Goal: Task Accomplishment & Management: Use online tool/utility

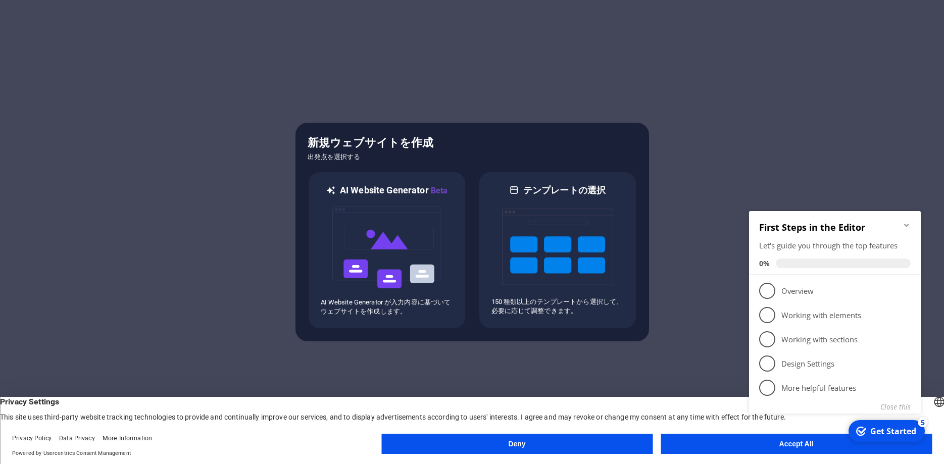
click at [724, 448] on button "Accept All" at bounding box center [796, 444] width 271 height 20
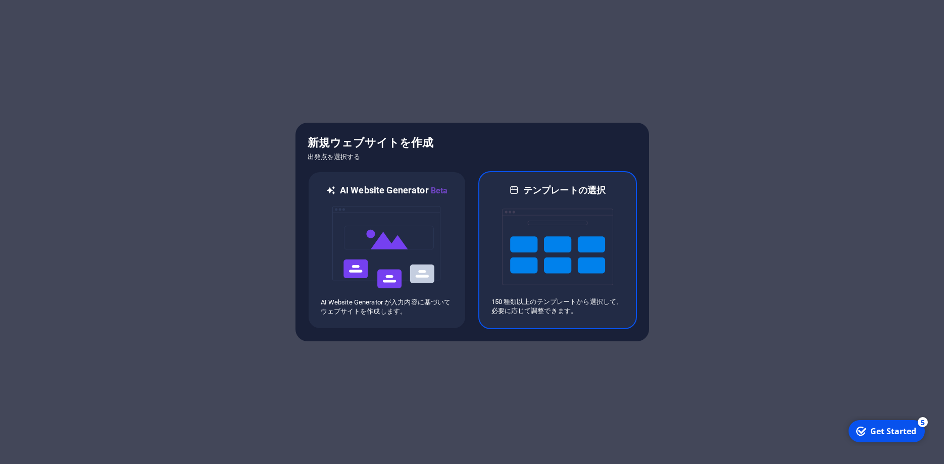
click at [557, 254] on img at bounding box center [557, 247] width 111 height 101
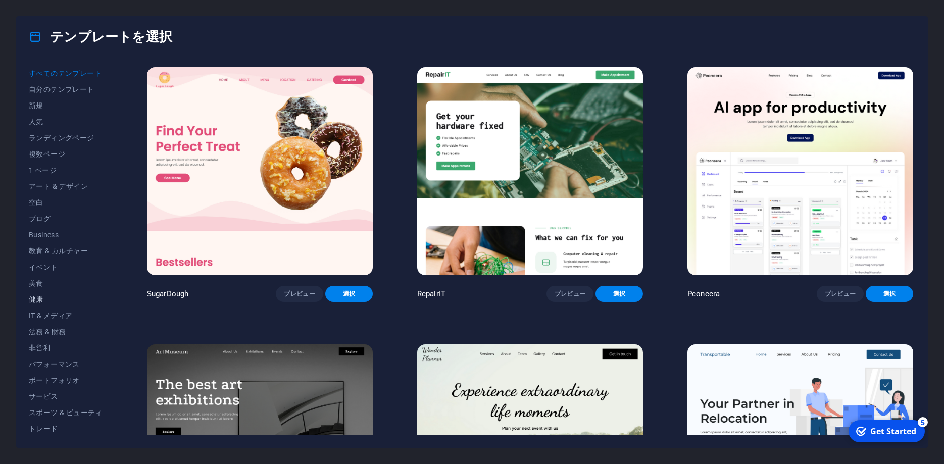
scroll to position [34, 0]
click at [41, 361] on span "サービス" at bounding box center [66, 363] width 74 height 8
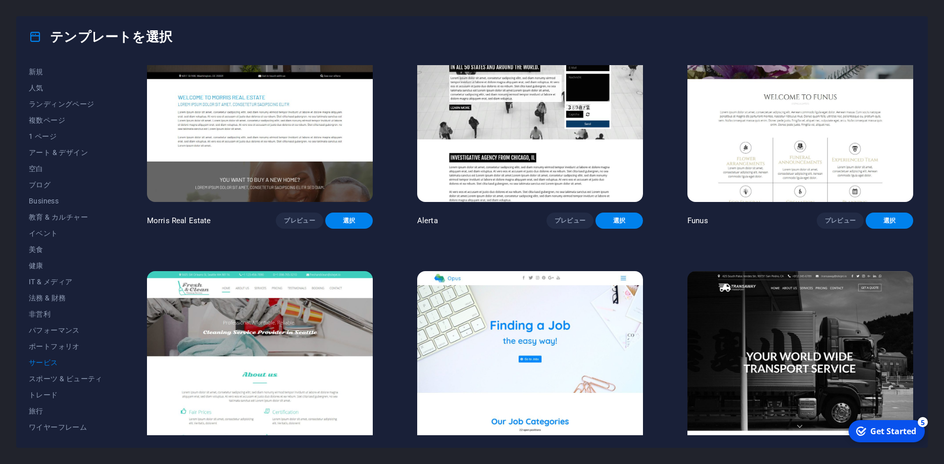
scroll to position [1531, 0]
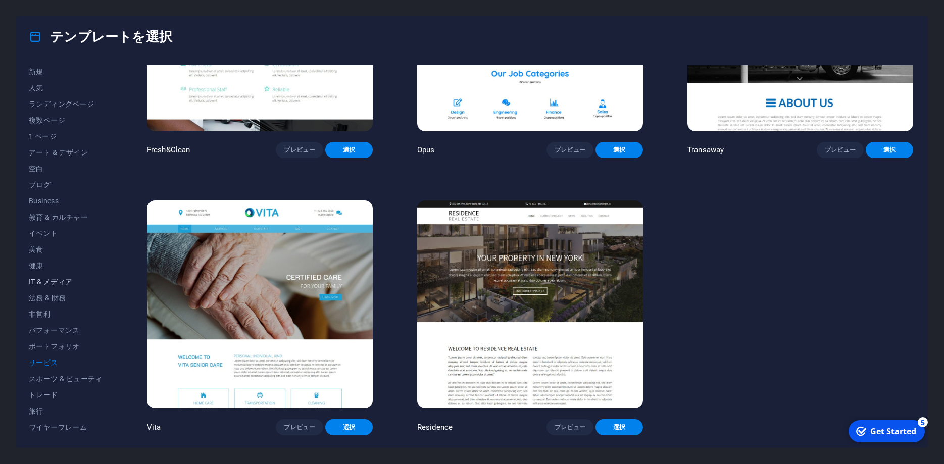
click at [52, 284] on span "IT & メディア" at bounding box center [66, 282] width 74 height 8
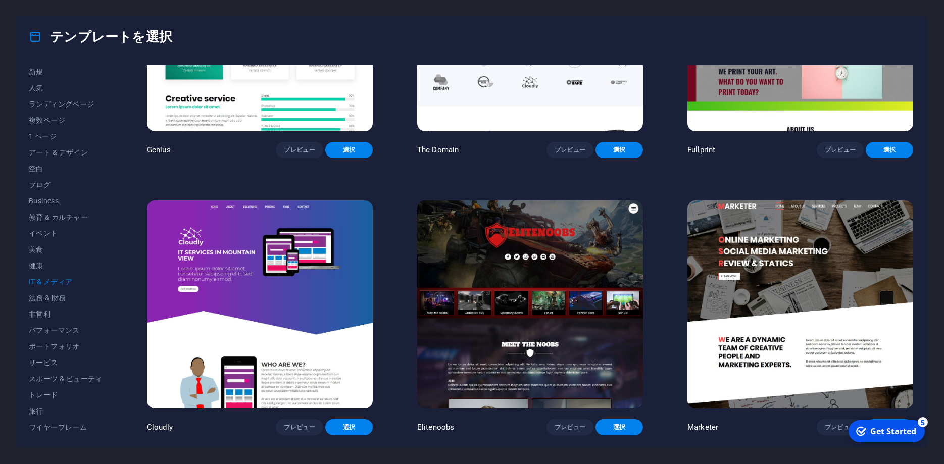
scroll to position [562, 0]
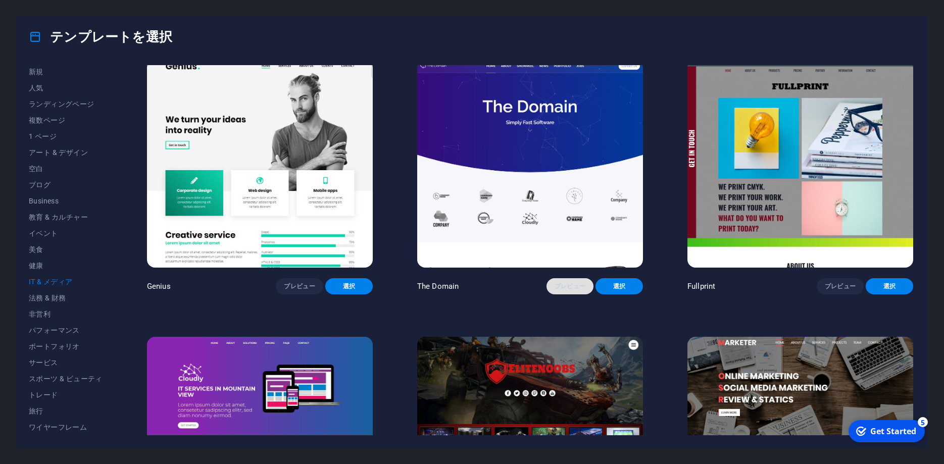
click at [565, 280] on button "プレビュー" at bounding box center [570, 286] width 47 height 16
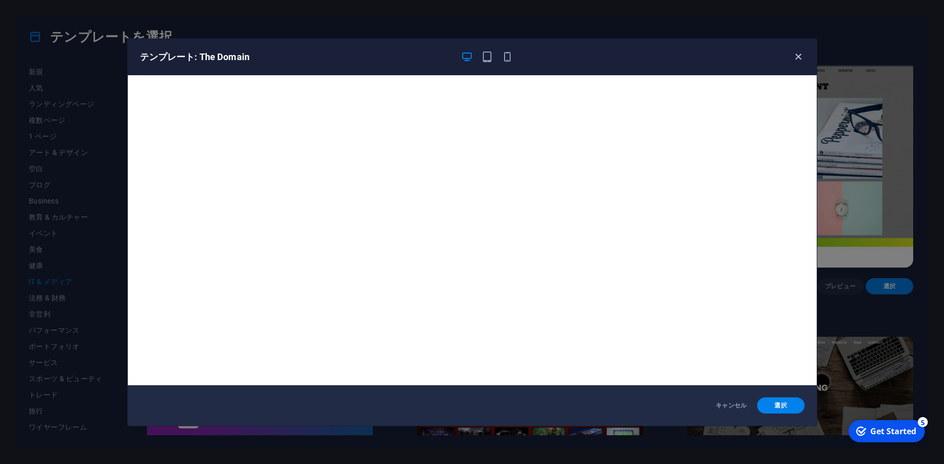
click at [796, 60] on icon "button" at bounding box center [799, 57] width 12 height 12
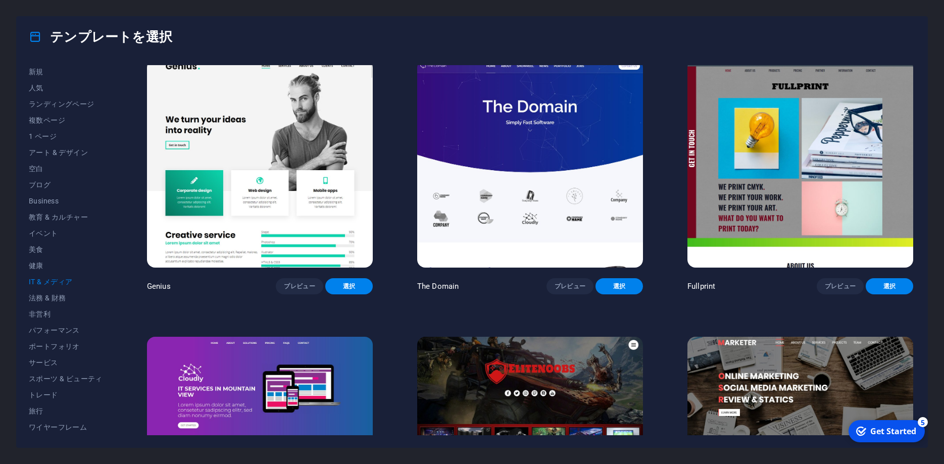
scroll to position [699, 0]
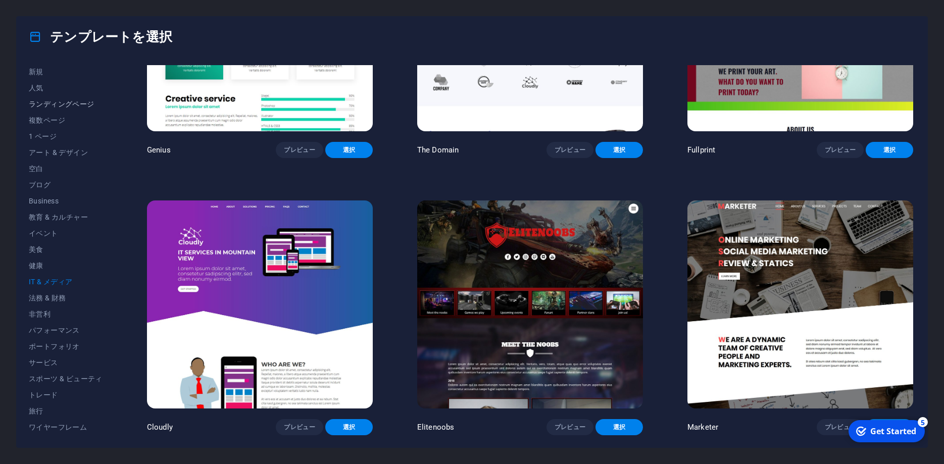
click at [61, 105] on span "ランディングページ" at bounding box center [66, 104] width 74 height 8
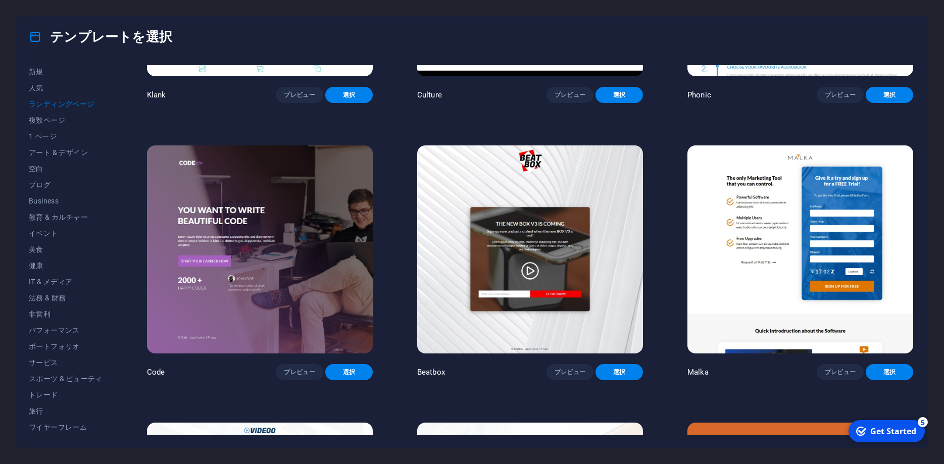
scroll to position [0, 0]
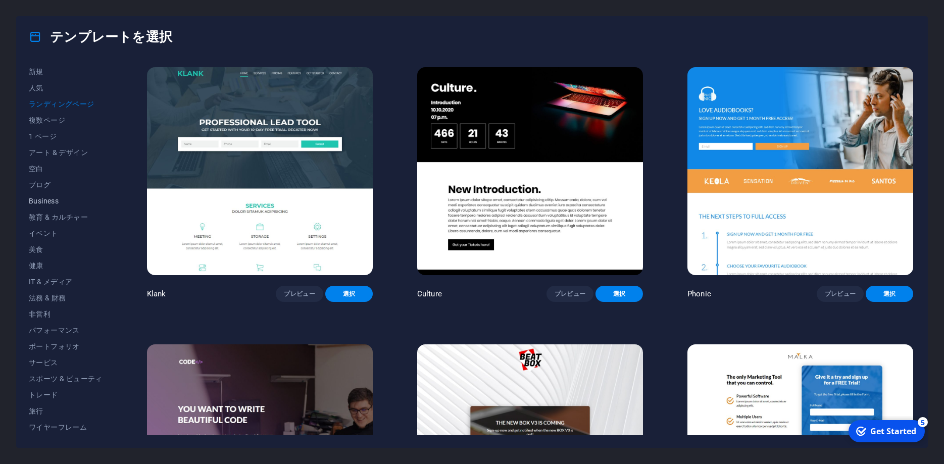
click at [64, 199] on span "Business" at bounding box center [66, 201] width 74 height 8
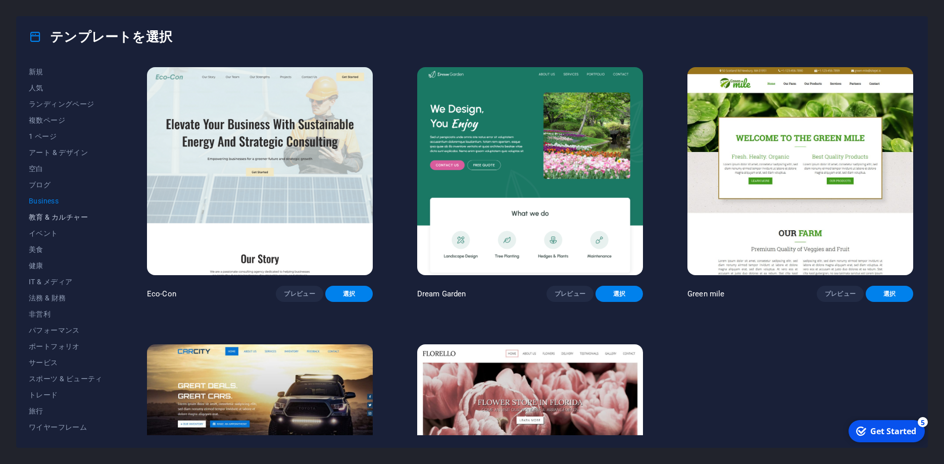
click at [68, 218] on span "教育 & カルチャー" at bounding box center [66, 217] width 74 height 8
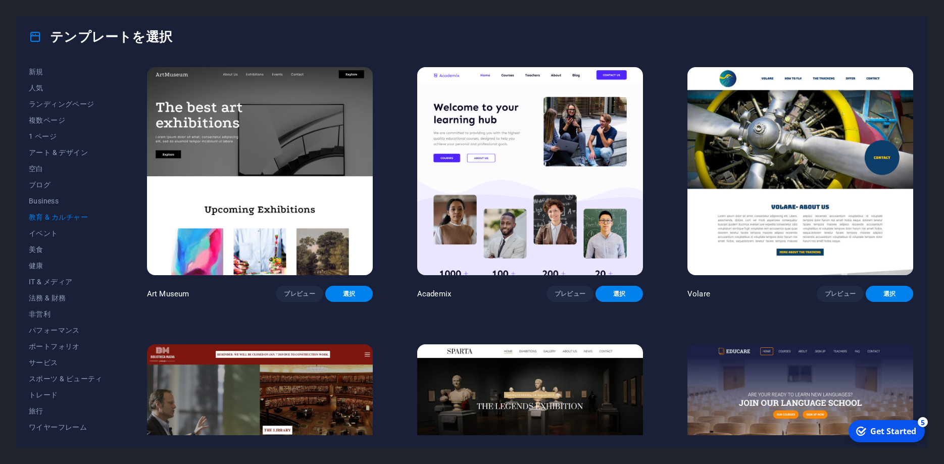
click at [326, 362] on img at bounding box center [260, 449] width 226 height 208
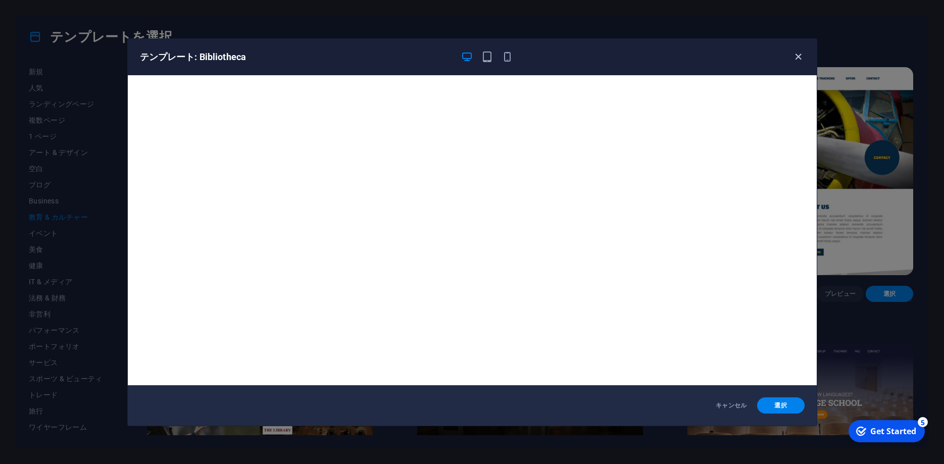
click at [802, 55] on icon "button" at bounding box center [799, 57] width 12 height 12
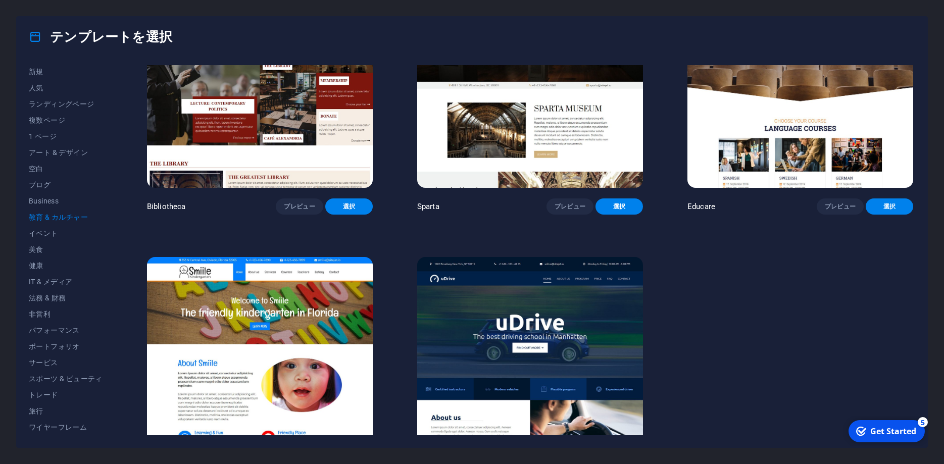
scroll to position [421, 0]
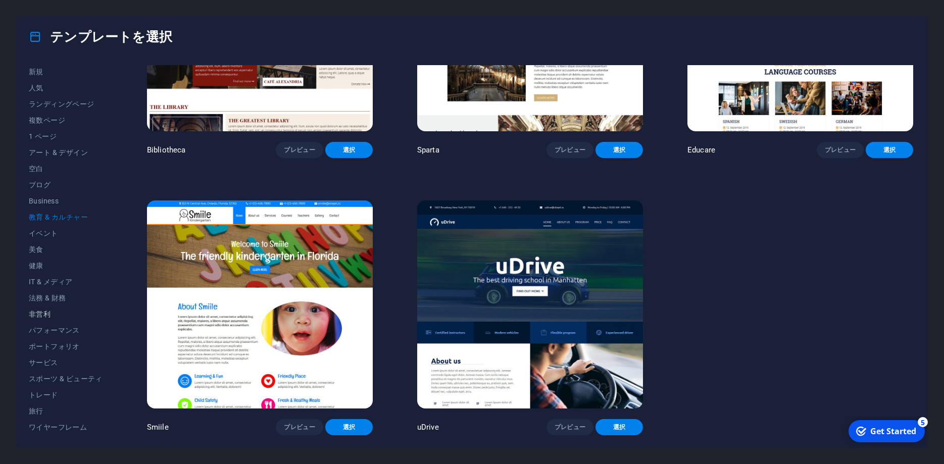
click at [43, 315] on span "非営利" at bounding box center [66, 314] width 74 height 8
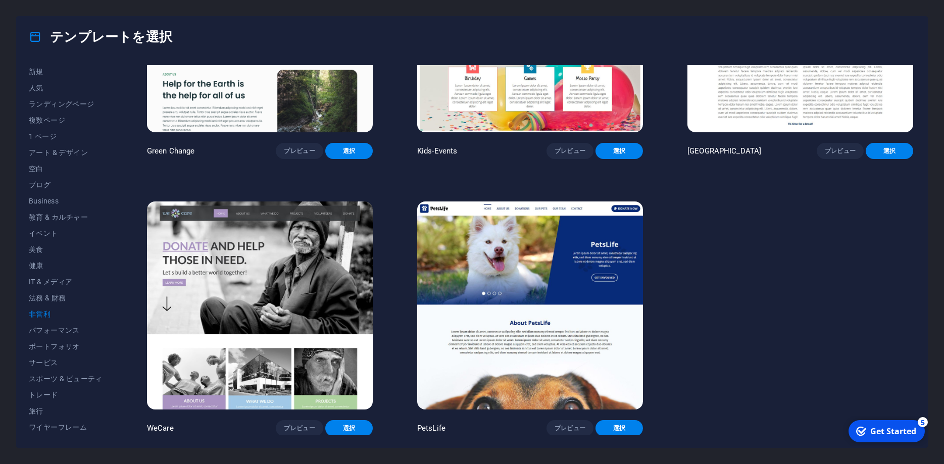
scroll to position [0, 0]
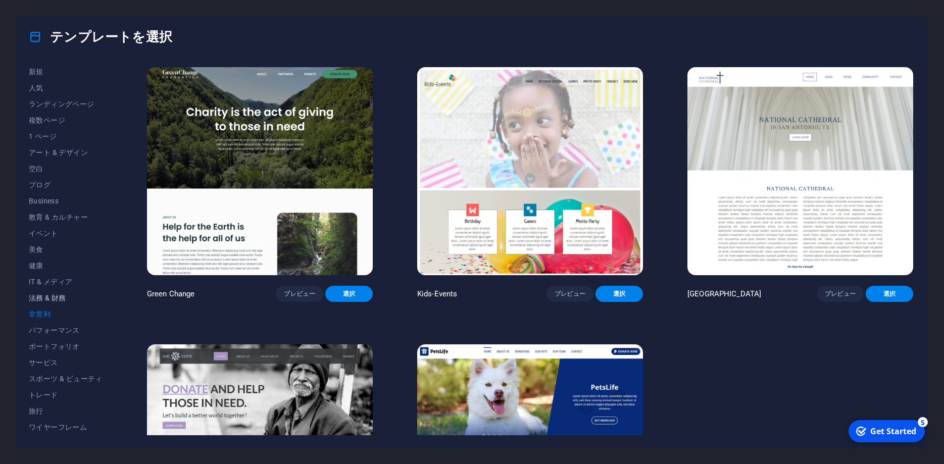
click at [36, 299] on span "法務 & 財務" at bounding box center [66, 298] width 74 height 8
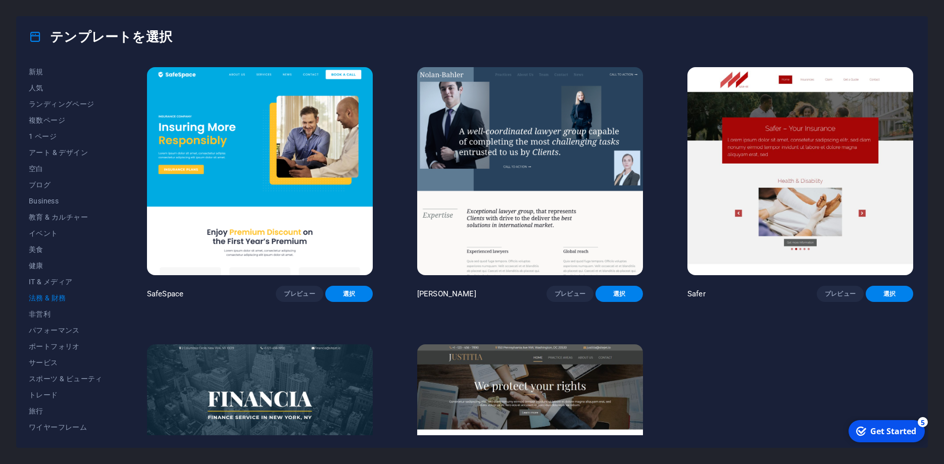
scroll to position [144, 0]
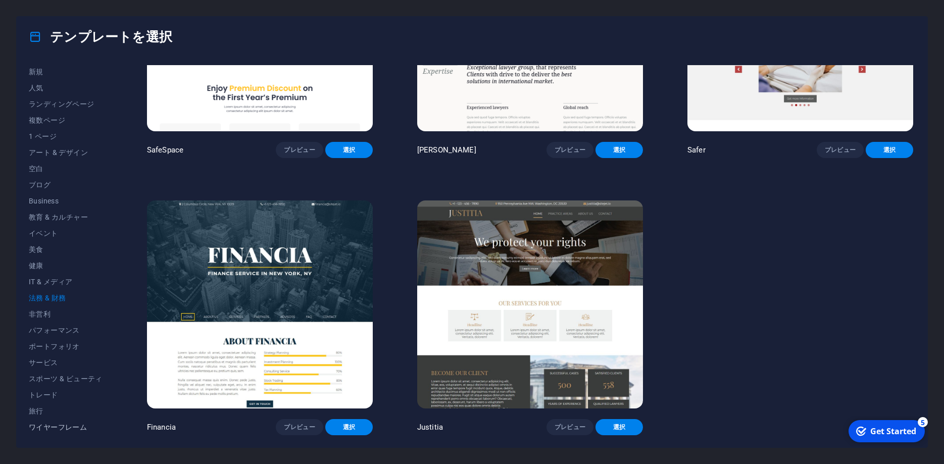
click at [47, 431] on span "ワイヤーフレーム" at bounding box center [66, 427] width 74 height 8
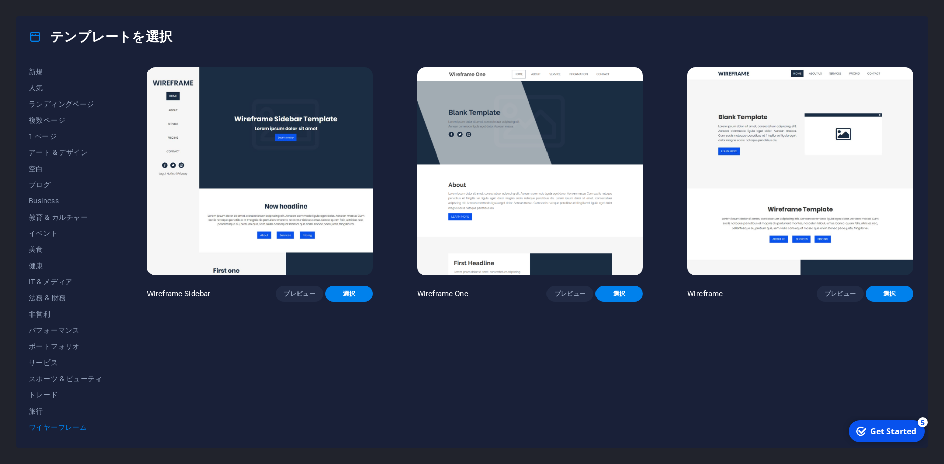
scroll to position [0, 0]
click at [46, 411] on span "旅行" at bounding box center [66, 411] width 74 height 8
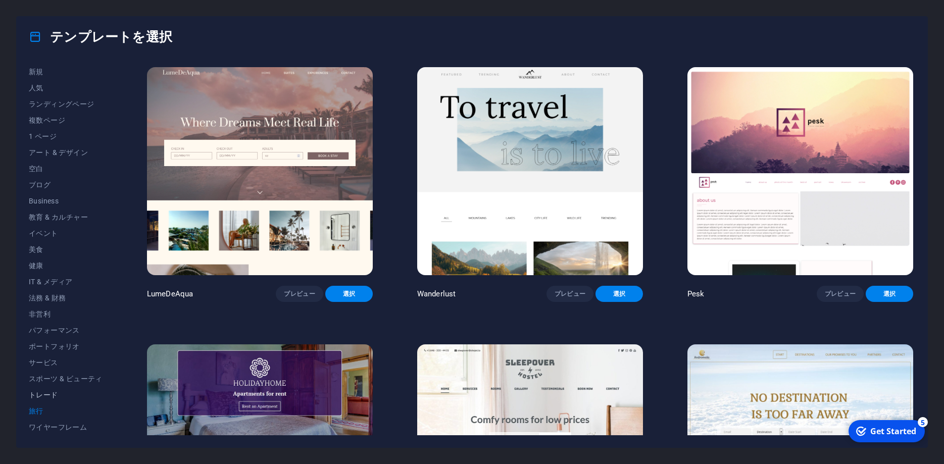
click at [54, 397] on span "トレード" at bounding box center [66, 395] width 74 height 8
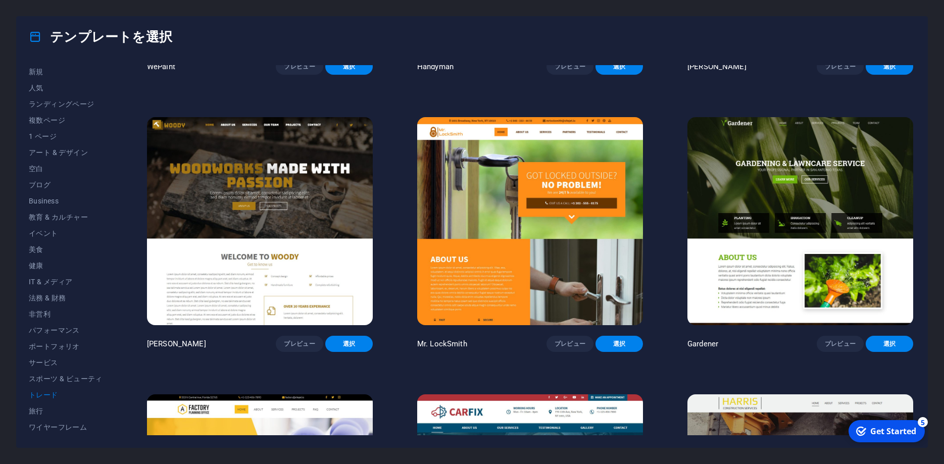
scroll to position [421, 0]
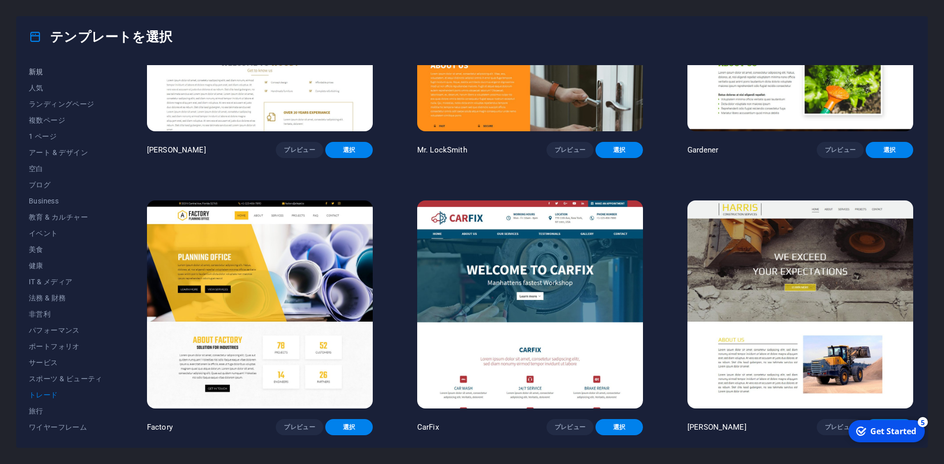
click at [30, 71] on span "新規" at bounding box center [66, 72] width 74 height 8
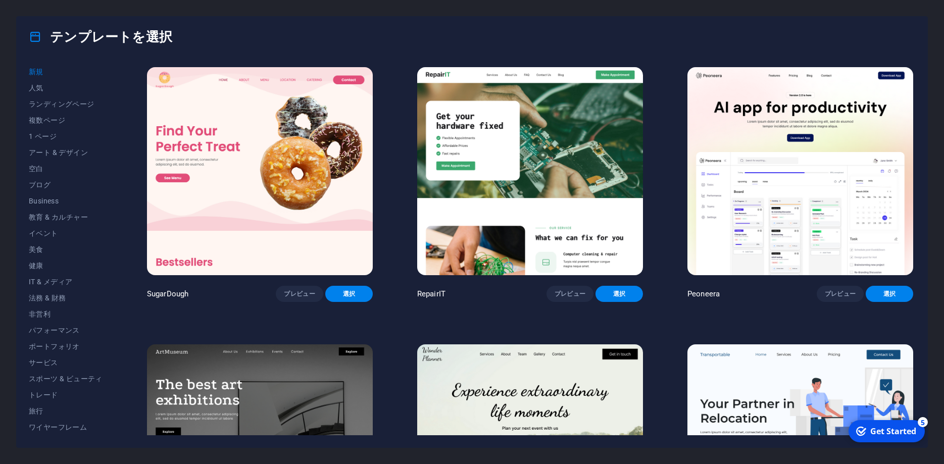
scroll to position [182, 0]
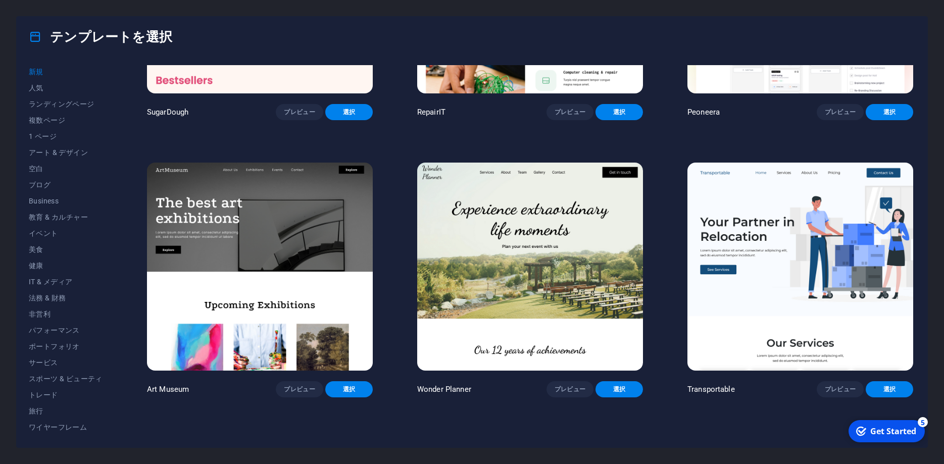
drag, startPoint x: 6, startPoint y: 43, endPoint x: 1, endPoint y: 50, distance: 8.0
click at [1, 50] on div "テンプレートを選択 すべてのテンプレート 自分のテンプレート 新規 人気 ランディングページ 複数ページ 1 ページ アート & デザイン 空白 ブログ Bu…" at bounding box center [472, 232] width 944 height 464
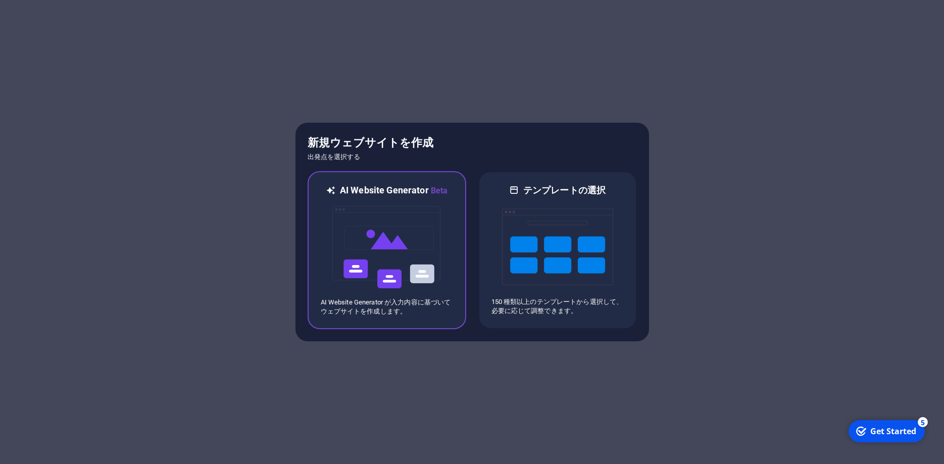
click at [381, 244] on img at bounding box center [386, 247] width 111 height 101
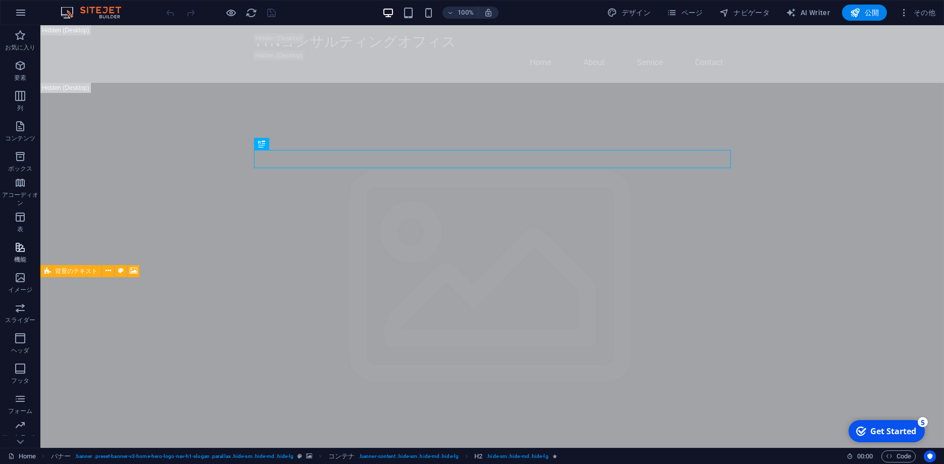
click at [14, 262] on span "機能" at bounding box center [20, 253] width 40 height 24
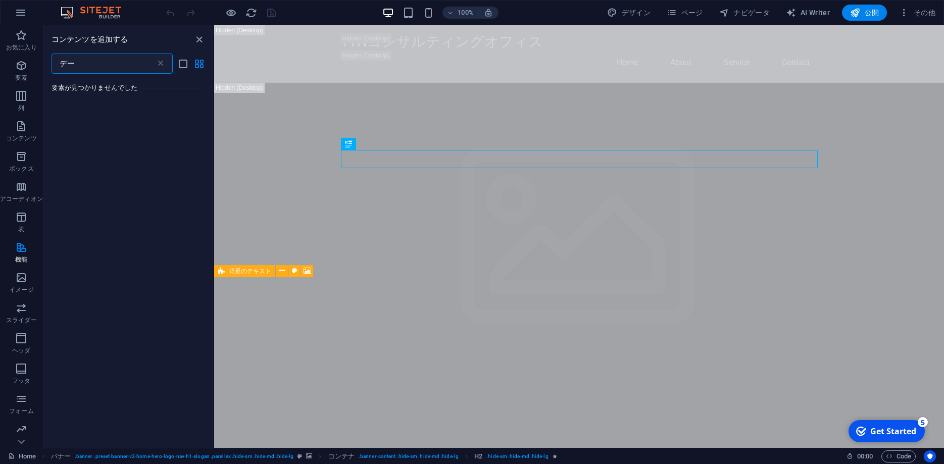
type input "デ"
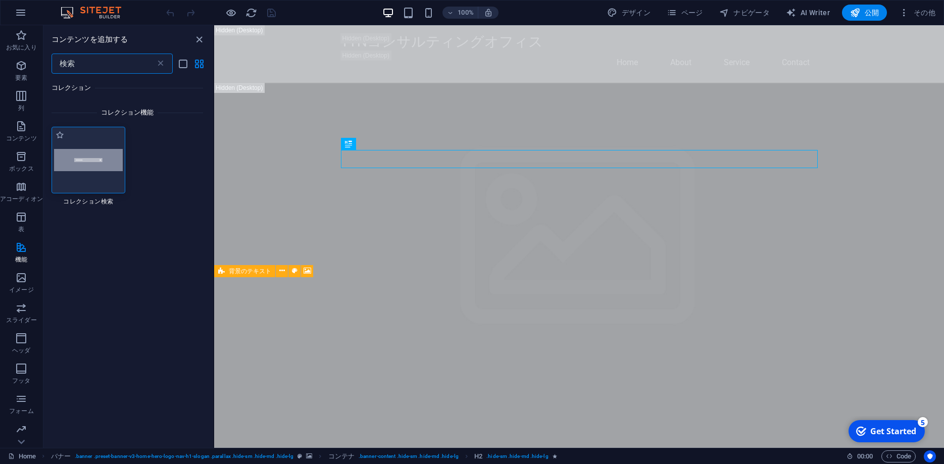
type input "検索"
click at [107, 173] on div at bounding box center [89, 160] width 74 height 67
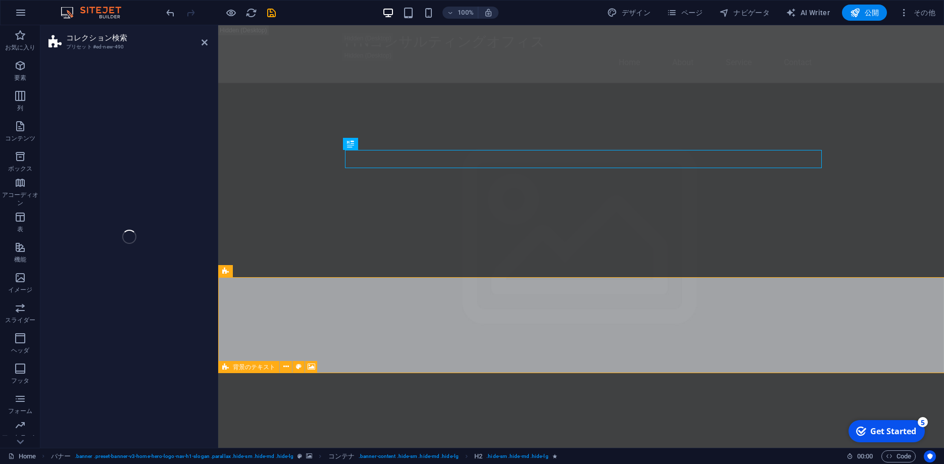
select select "px"
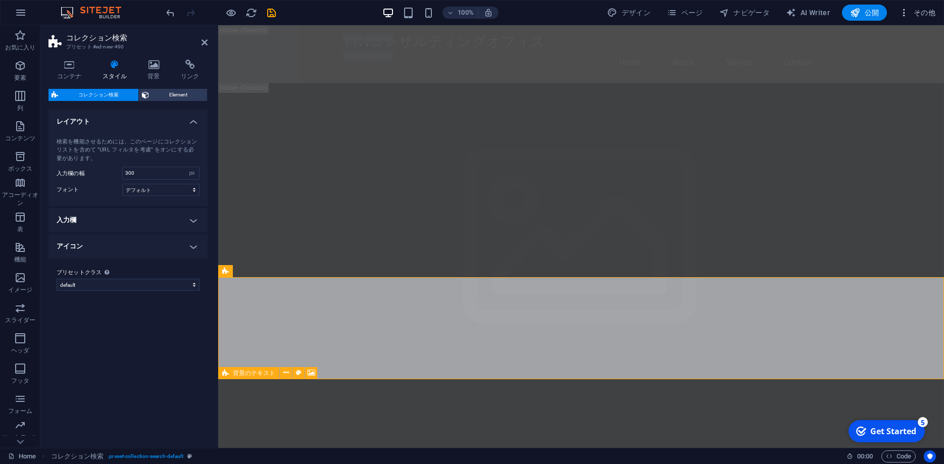
click at [922, 14] on span "その他" at bounding box center [917, 13] width 36 height 10
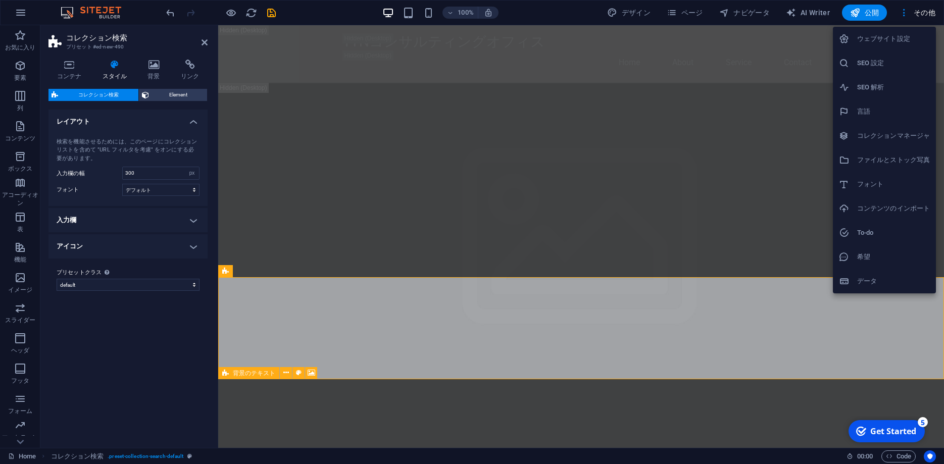
click at [904, 13] on div at bounding box center [472, 232] width 944 height 464
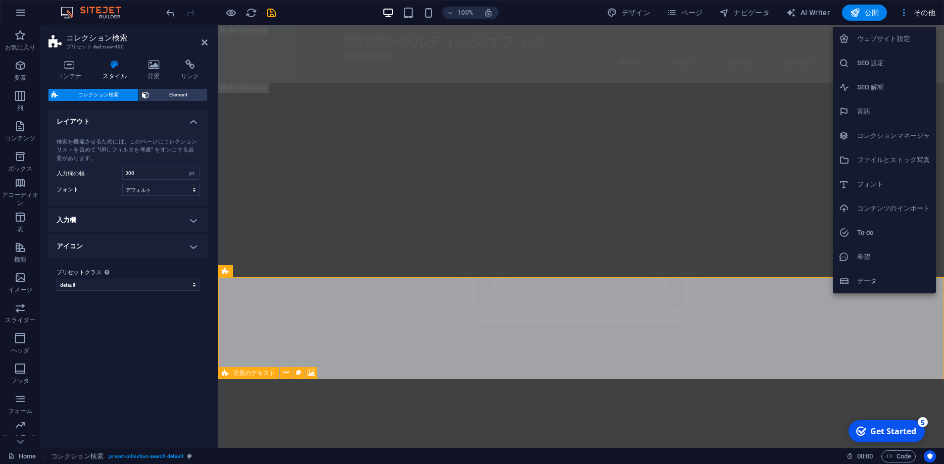
click at [905, 8] on div at bounding box center [472, 232] width 944 height 464
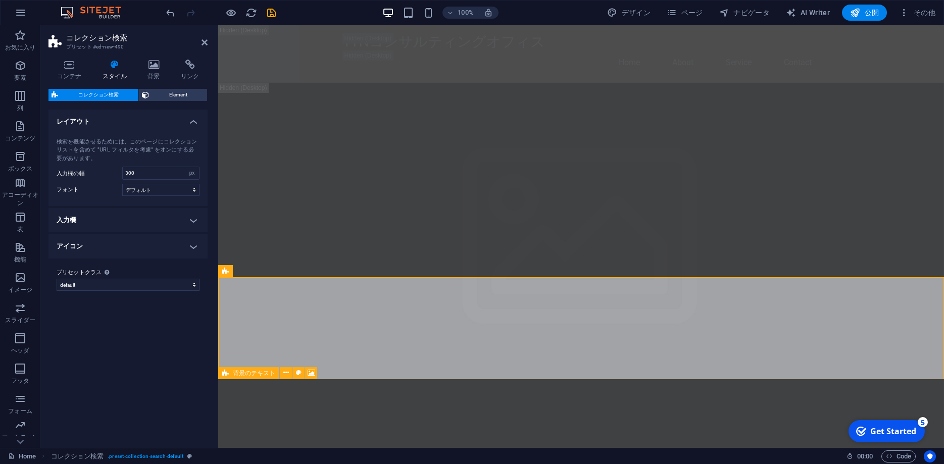
click at [104, 9] on img at bounding box center [96, 13] width 76 height 12
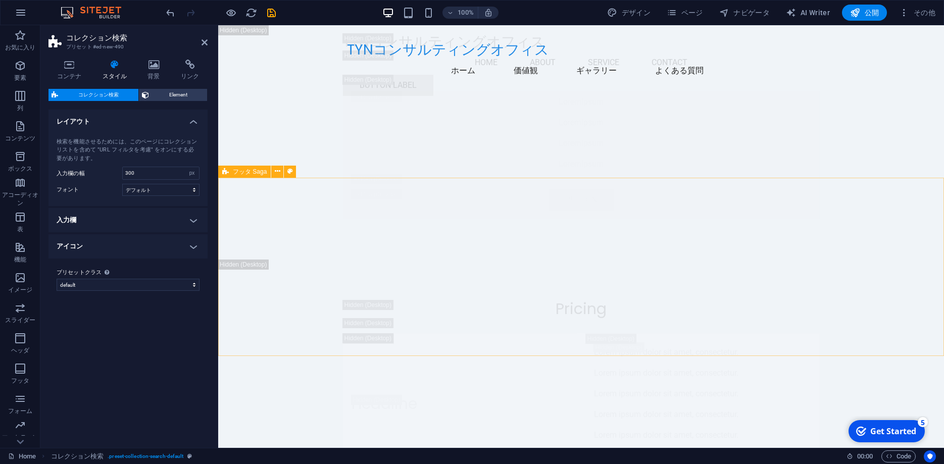
scroll to position [14309, 0]
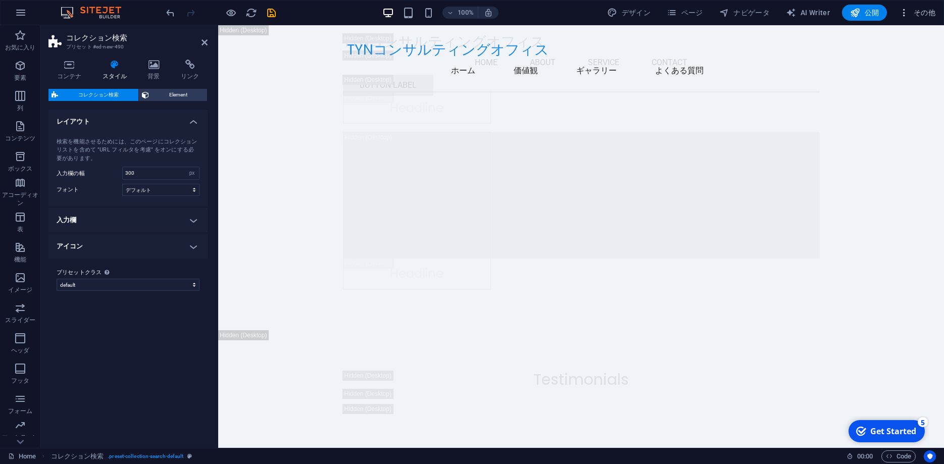
click at [926, 14] on span "その他" at bounding box center [917, 13] width 36 height 10
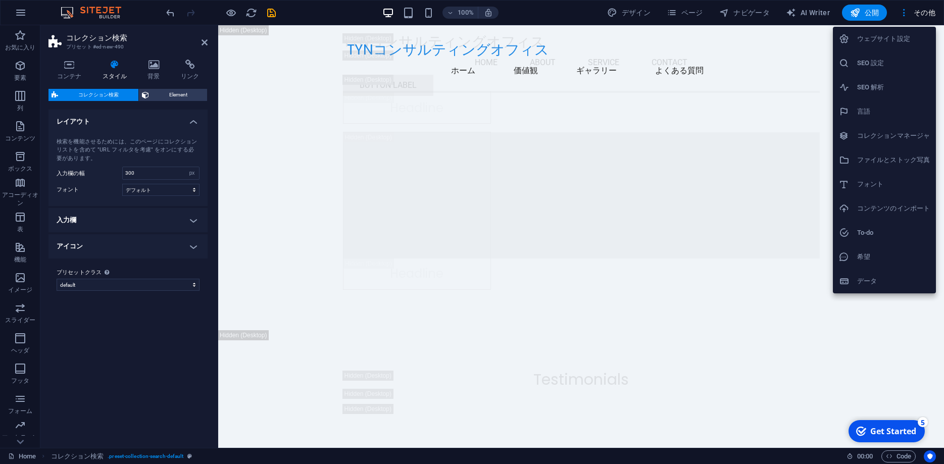
click at [882, 33] on h6 "ウェブサイト設定" at bounding box center [893, 39] width 73 height 12
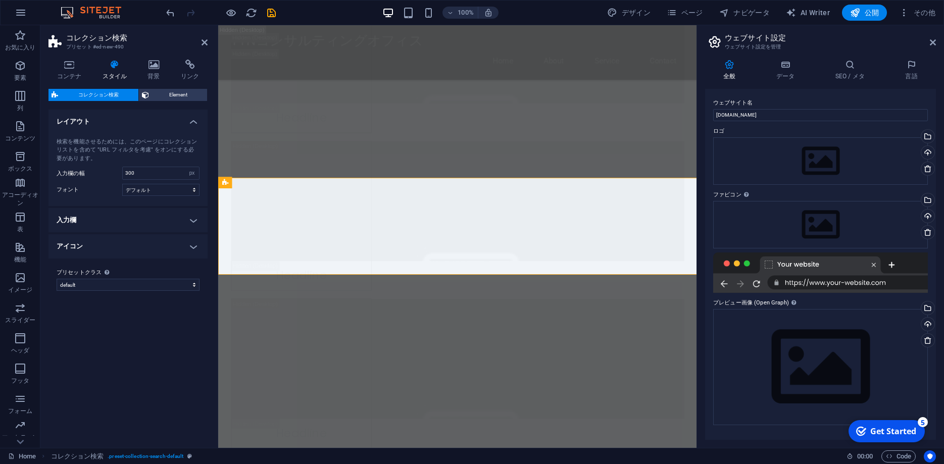
scroll to position [51, 0]
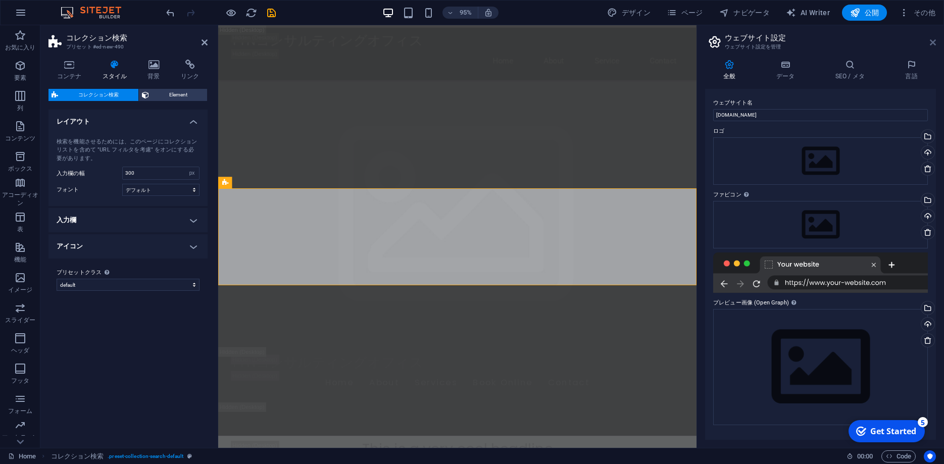
click at [933, 42] on icon at bounding box center [933, 42] width 6 height 8
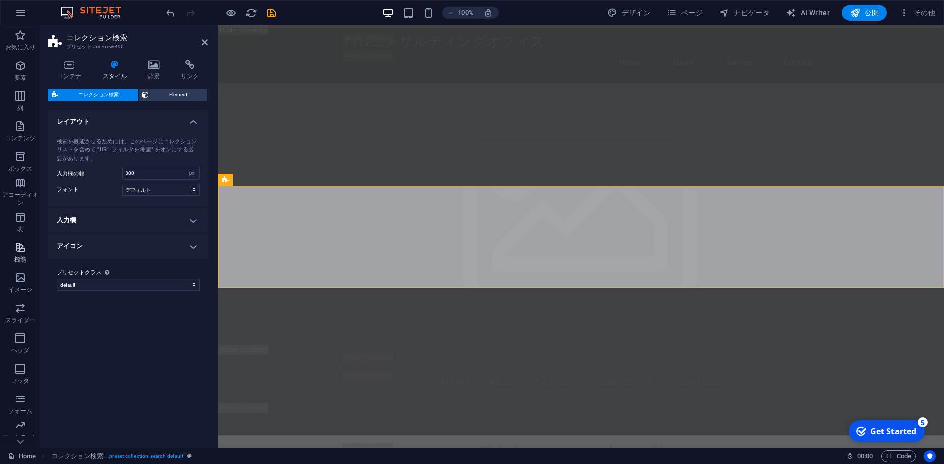
scroll to position [32, 0]
click at [0, 0] on button "button" at bounding box center [0, 0] width 0 height 0
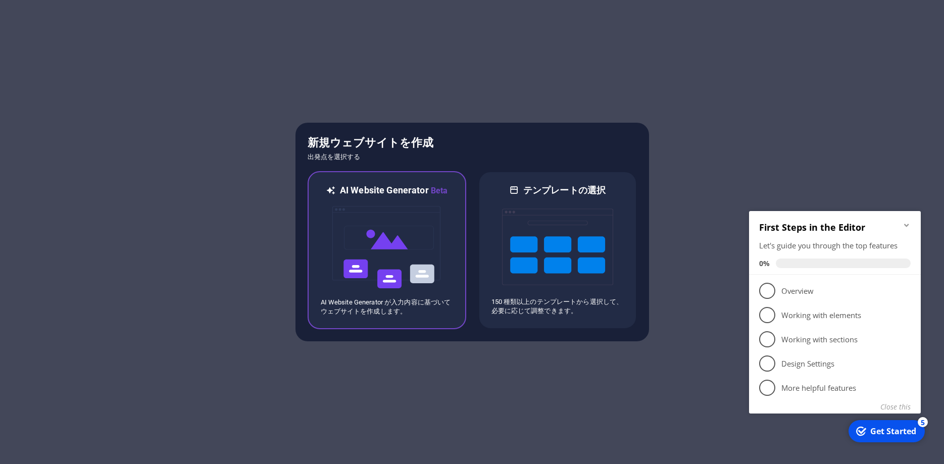
click at [381, 254] on img at bounding box center [386, 247] width 111 height 101
